Goal: Task Accomplishment & Management: Use online tool/utility

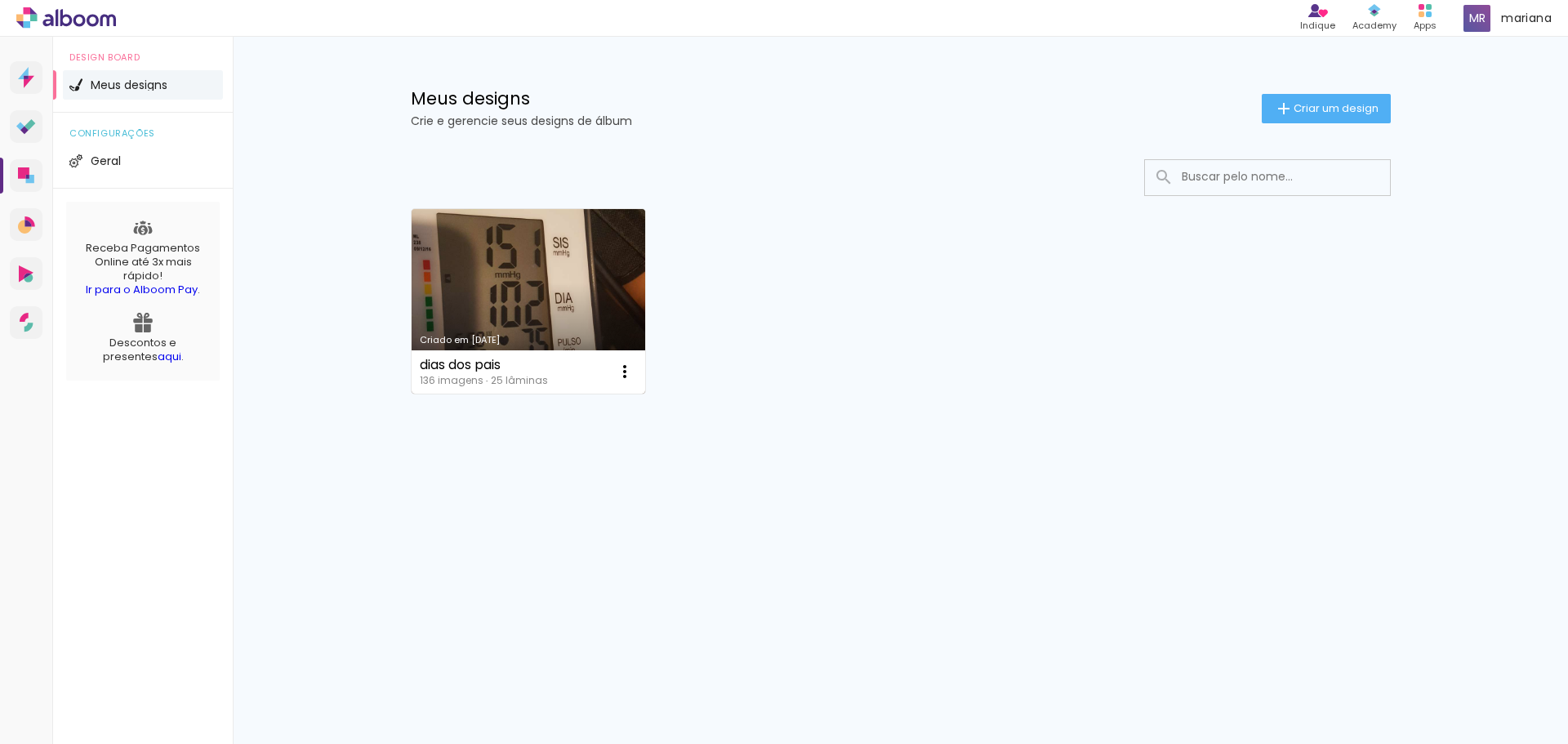
click at [489, 328] on link "Criado em [DATE]" at bounding box center [528, 302] width 234 height 184
